Goal: Task Accomplishment & Management: Manage account settings

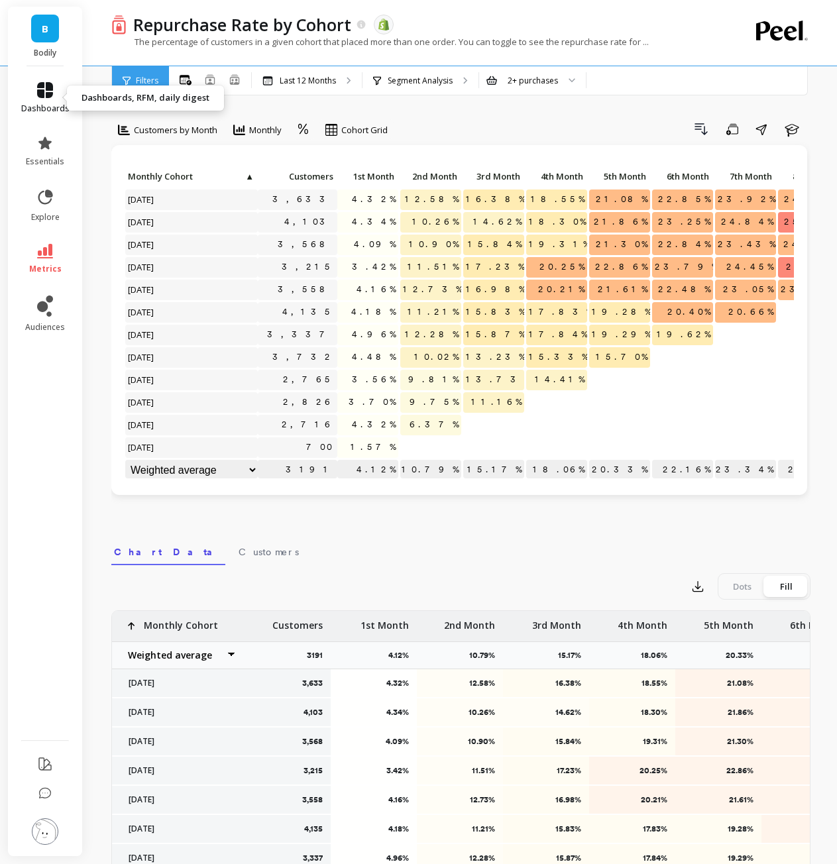
click at [50, 95] on icon at bounding box center [45, 90] width 16 height 16
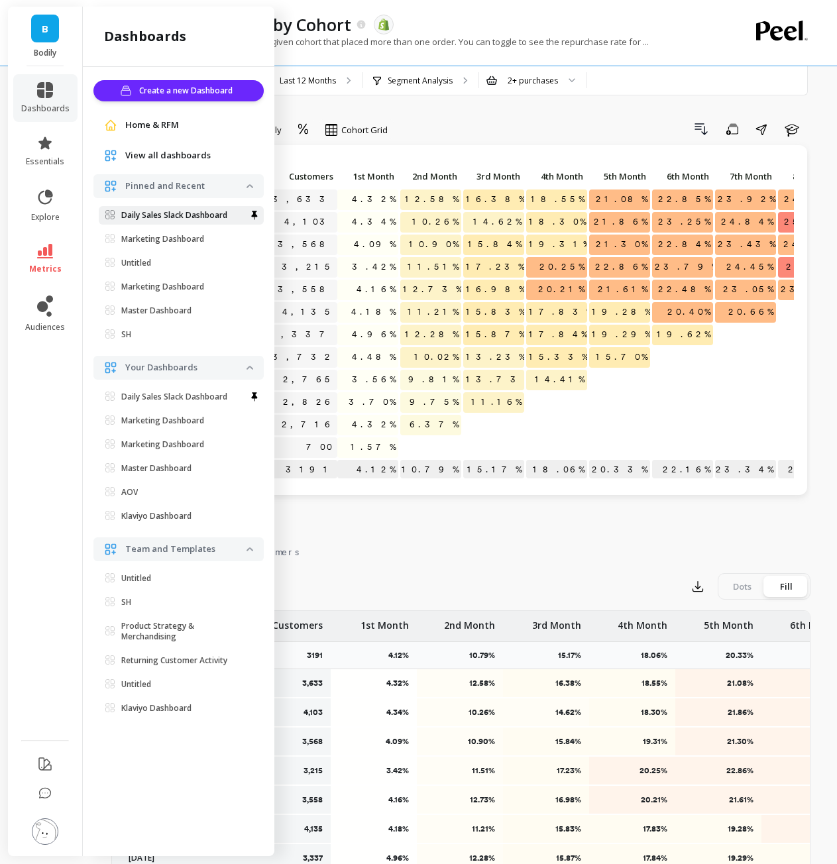
click at [179, 211] on p "Daily Sales Slack Dashboard" at bounding box center [174, 215] width 106 height 11
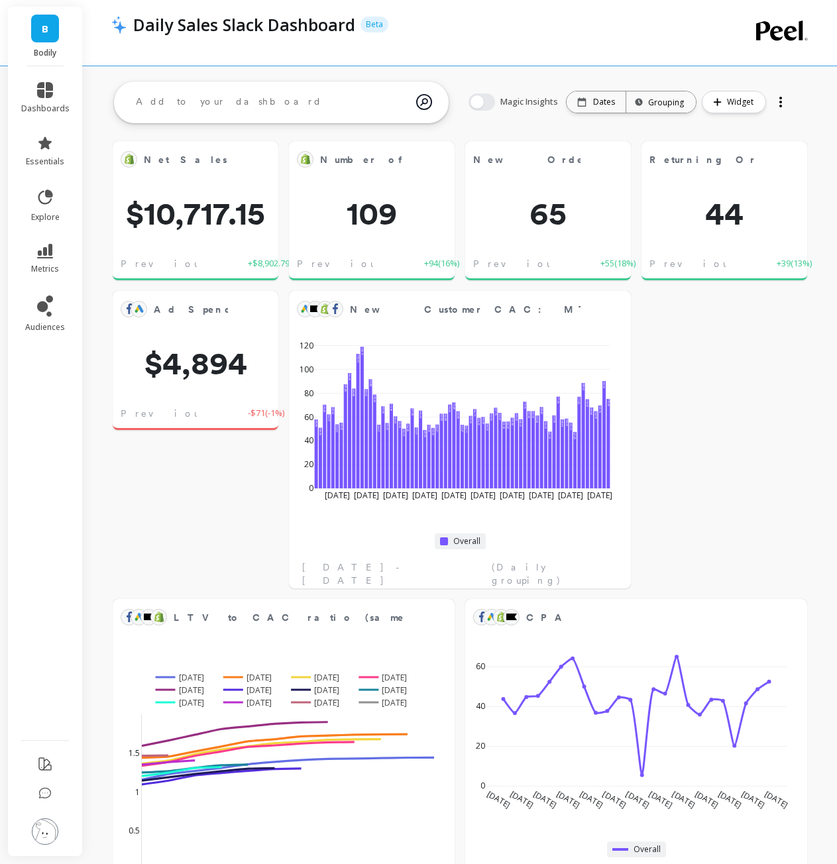
click at [48, 26] on span "B" at bounding box center [45, 28] width 7 height 15
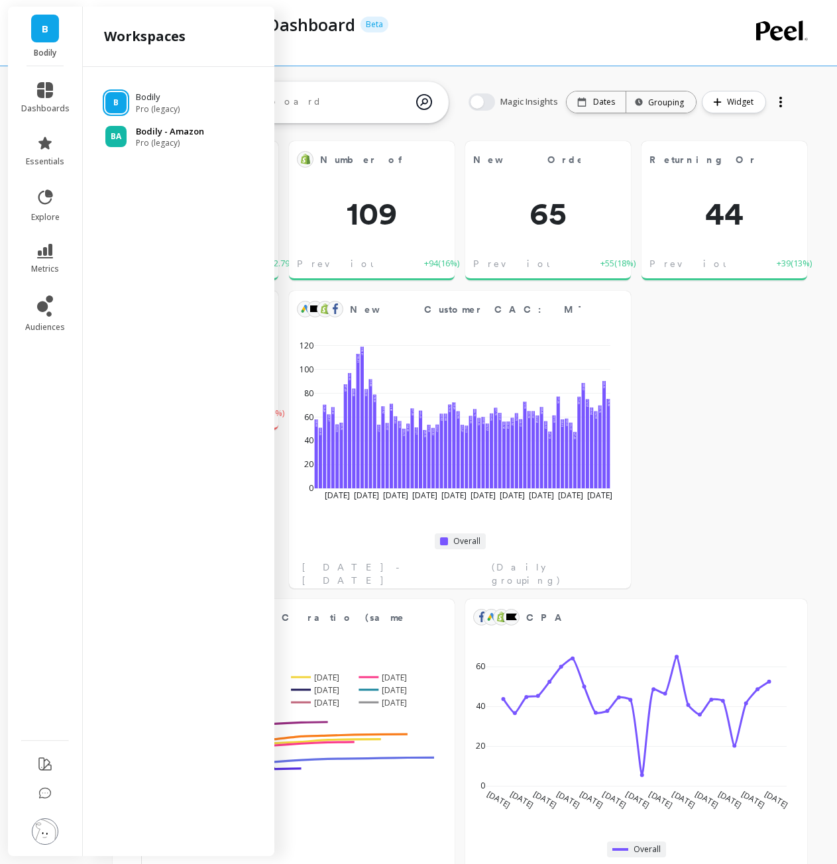
click at [129, 131] on div "[PERSON_NAME] - Amazon Pro (legacy)" at bounding box center [178, 137] width 170 height 24
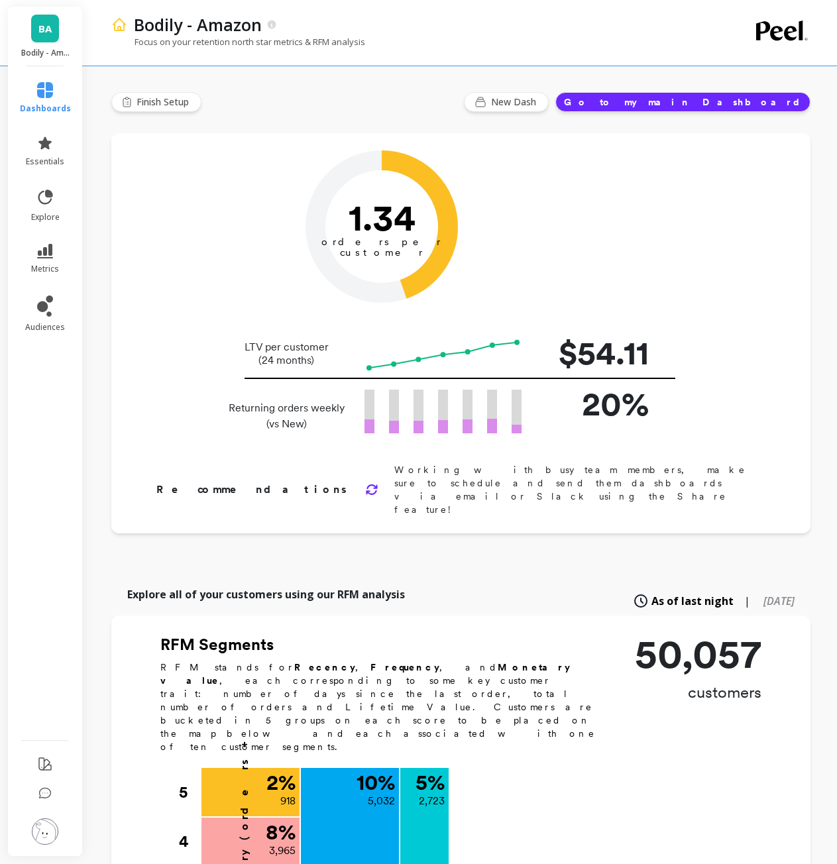
click at [44, 30] on span "BA" at bounding box center [44, 28] width 13 height 15
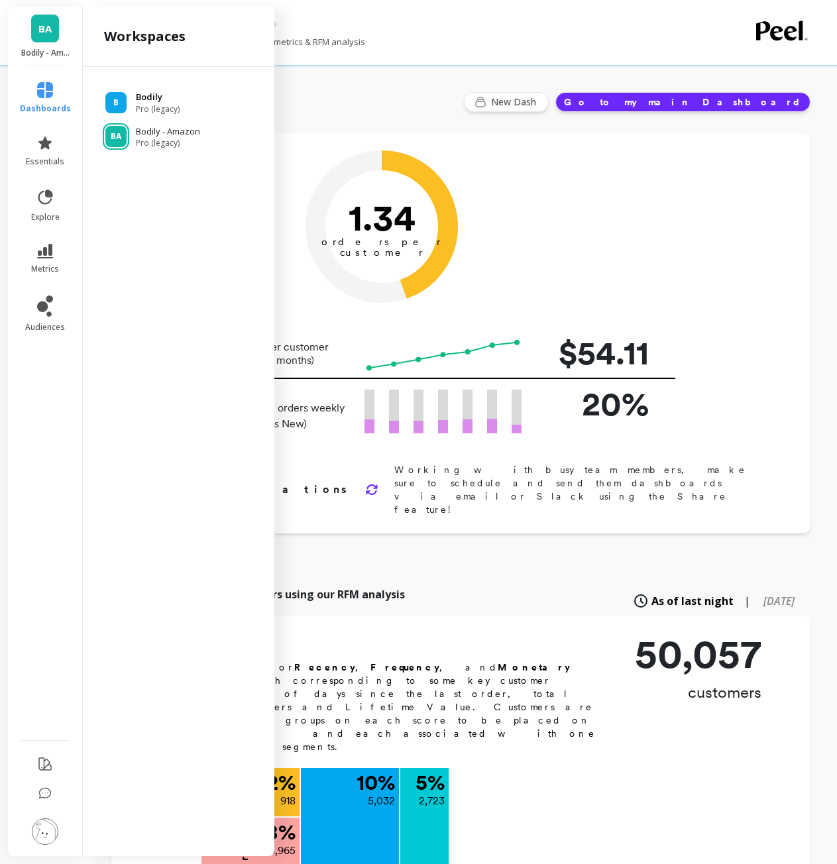
click at [131, 99] on div "B Bodily Pro (legacy)" at bounding box center [178, 103] width 170 height 24
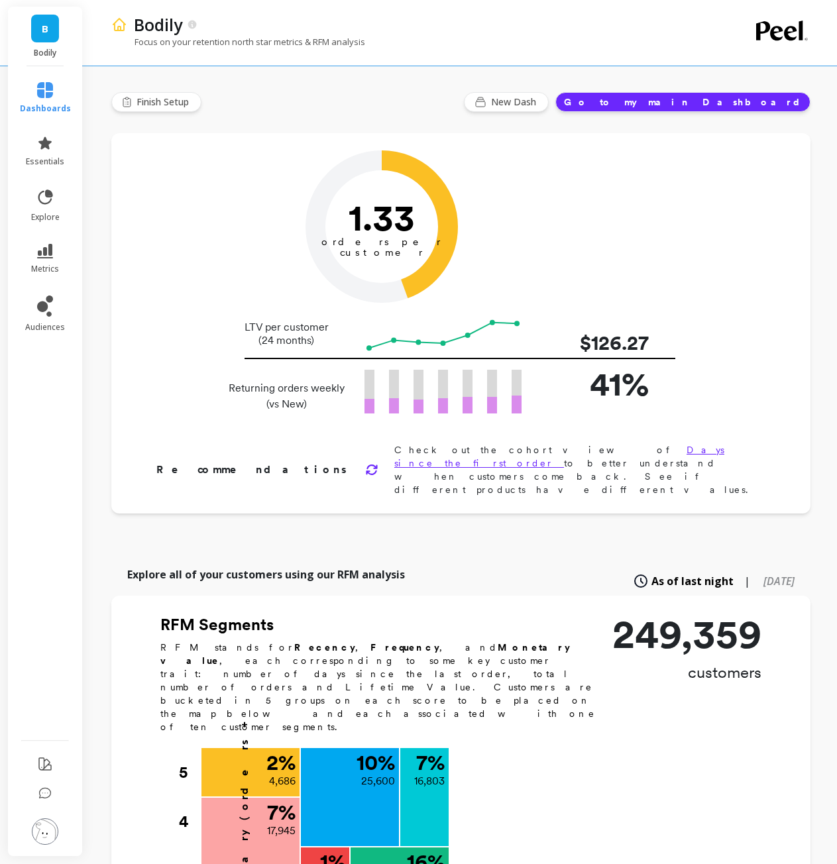
click at [45, 823] on img at bounding box center [45, 832] width 27 height 27
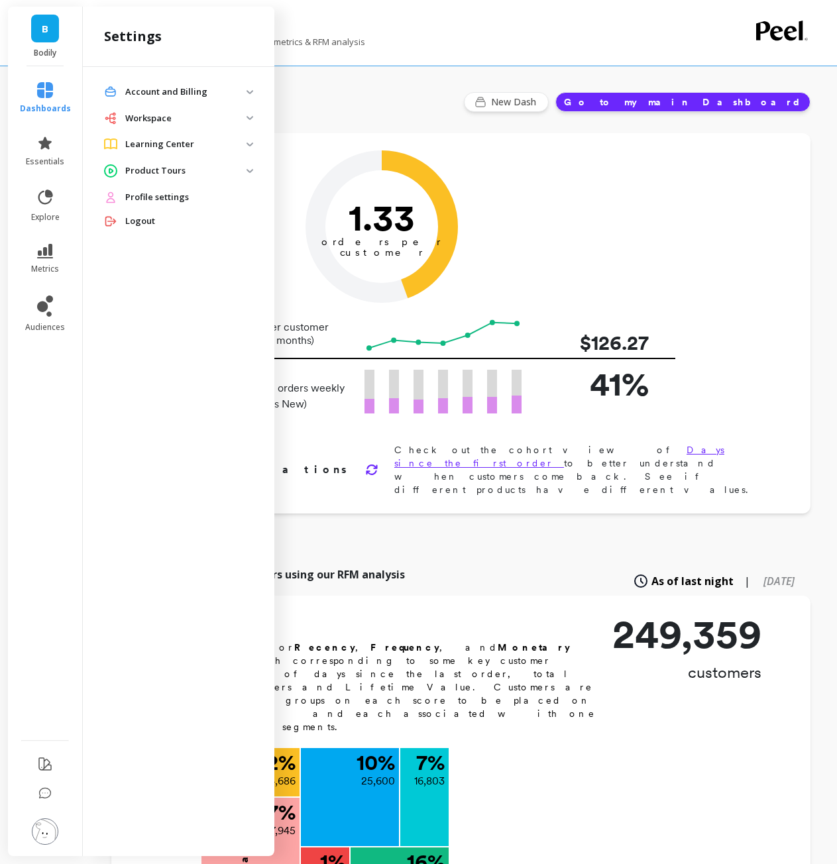
click at [165, 93] on p "Account and Billing" at bounding box center [185, 92] width 121 height 13
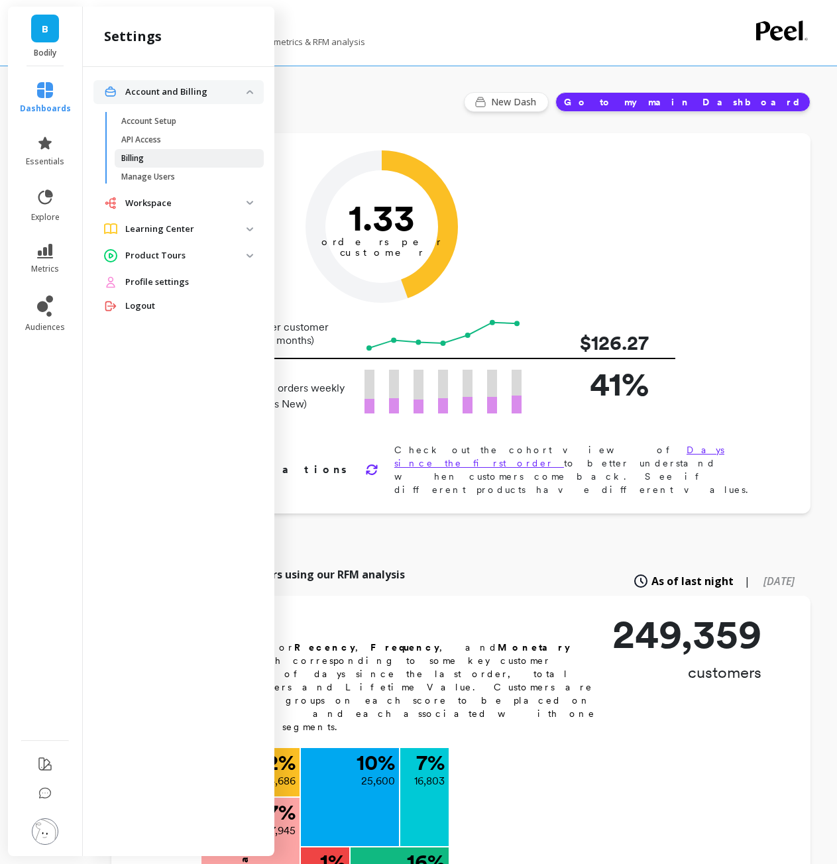
click at [158, 156] on span "Billing" at bounding box center [184, 158] width 127 height 11
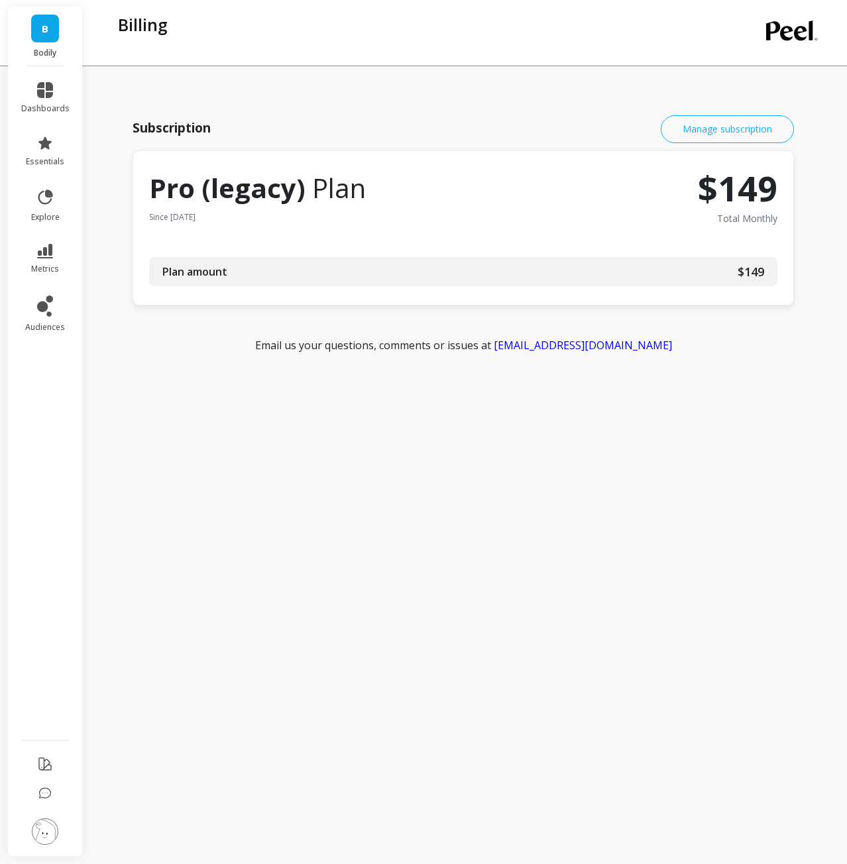
click at [710, 132] on link "Manage subscription" at bounding box center [727, 129] width 133 height 28
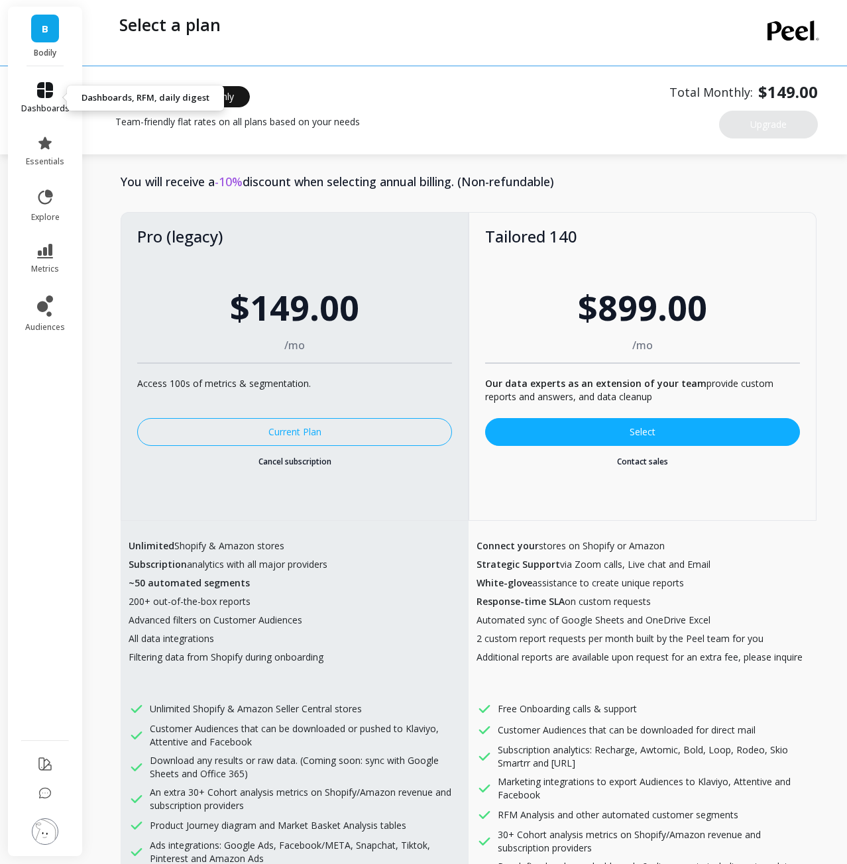
click at [42, 101] on link "dashboards" at bounding box center [45, 98] width 48 height 32
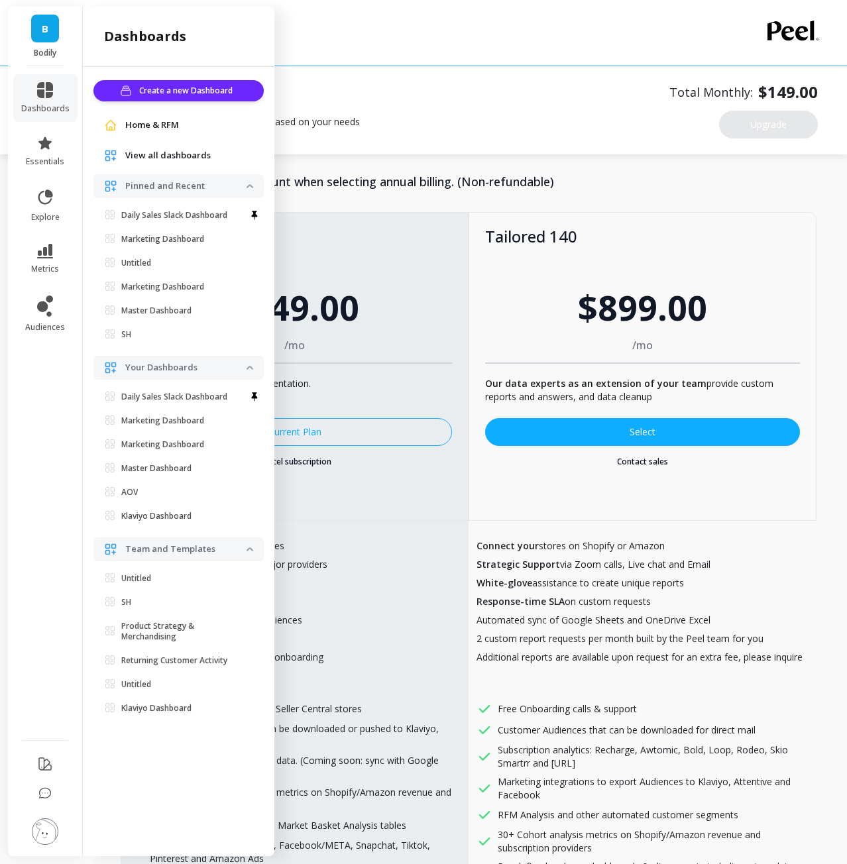
click at [164, 123] on span "Home & RFM" at bounding box center [152, 125] width 54 height 13
